Goal: Find specific page/section: Find specific page/section

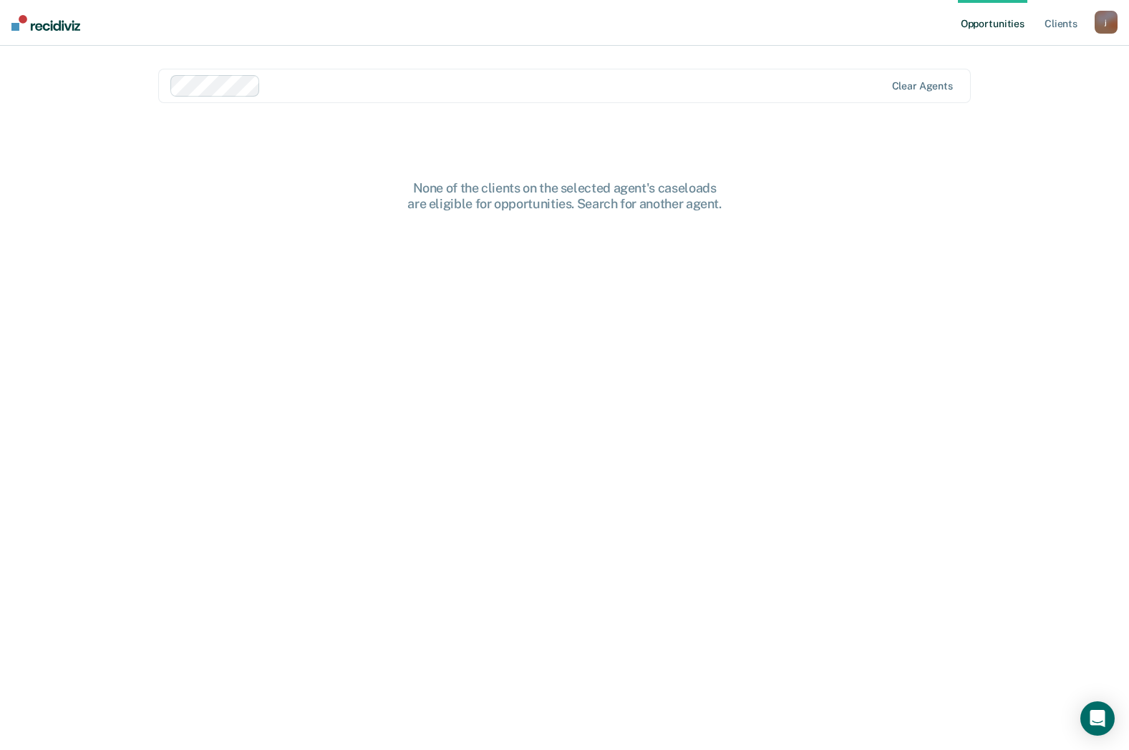
click at [581, 208] on div "None of the clients on the selected agent's caseloads are eligible for opportun…" at bounding box center [565, 195] width 458 height 31
click at [1060, 27] on link "Client s" at bounding box center [1061, 23] width 39 height 46
